Goal: Task Accomplishment & Management: Complete application form

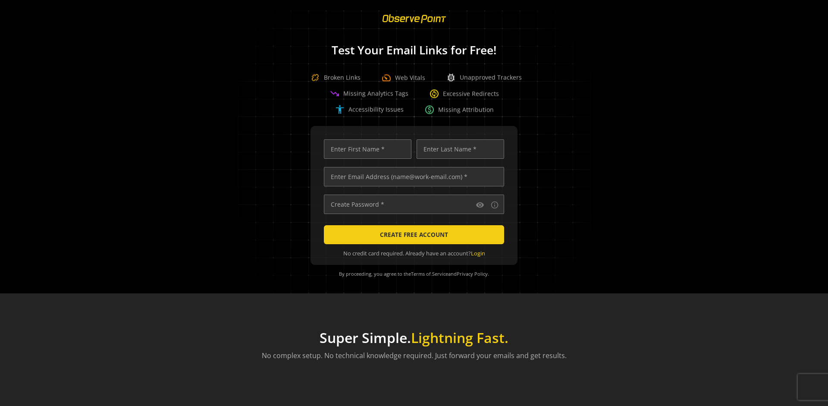
scroll to position [0, 2790]
click at [412, 176] on input "text" at bounding box center [414, 176] width 180 height 19
type input "[EMAIL_ADDRESS][DOMAIN_NAME]"
click at [365, 149] on input "text" at bounding box center [368, 148] width 88 height 19
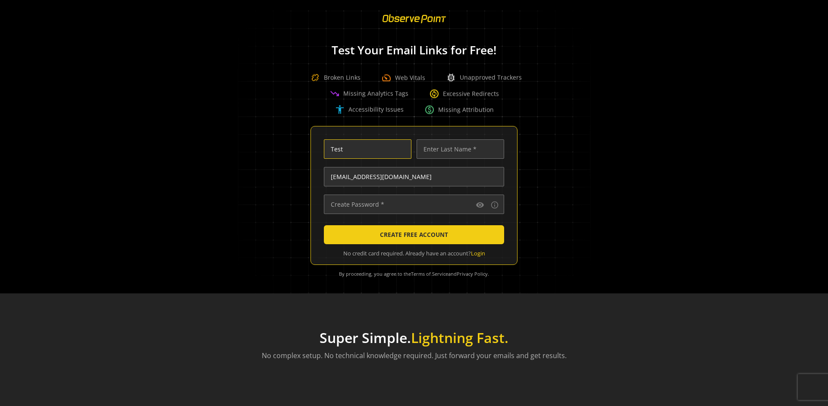
scroll to position [0, 0]
type input "Test"
click at [458, 149] on input "text" at bounding box center [461, 148] width 88 height 19
type input "Test"
click at [412, 204] on input "text" at bounding box center [414, 203] width 180 height 19
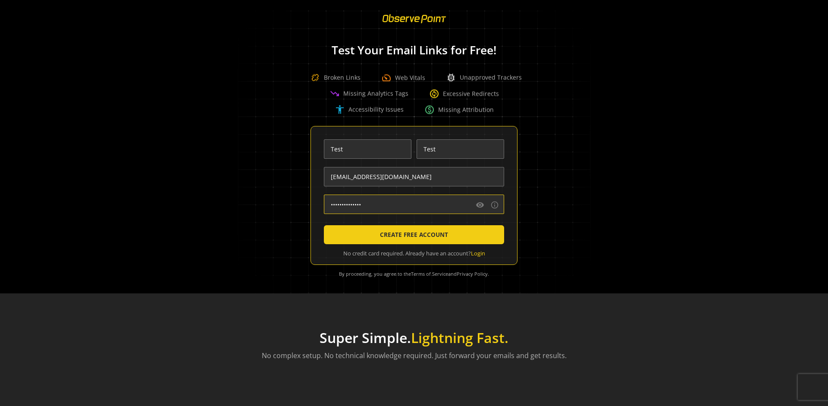
type input "••••••••••••••"
click at [412, 235] on span "CREATE FREE ACCOUNT" at bounding box center [414, 235] width 68 height 16
